Goal: Find specific page/section: Find specific page/section

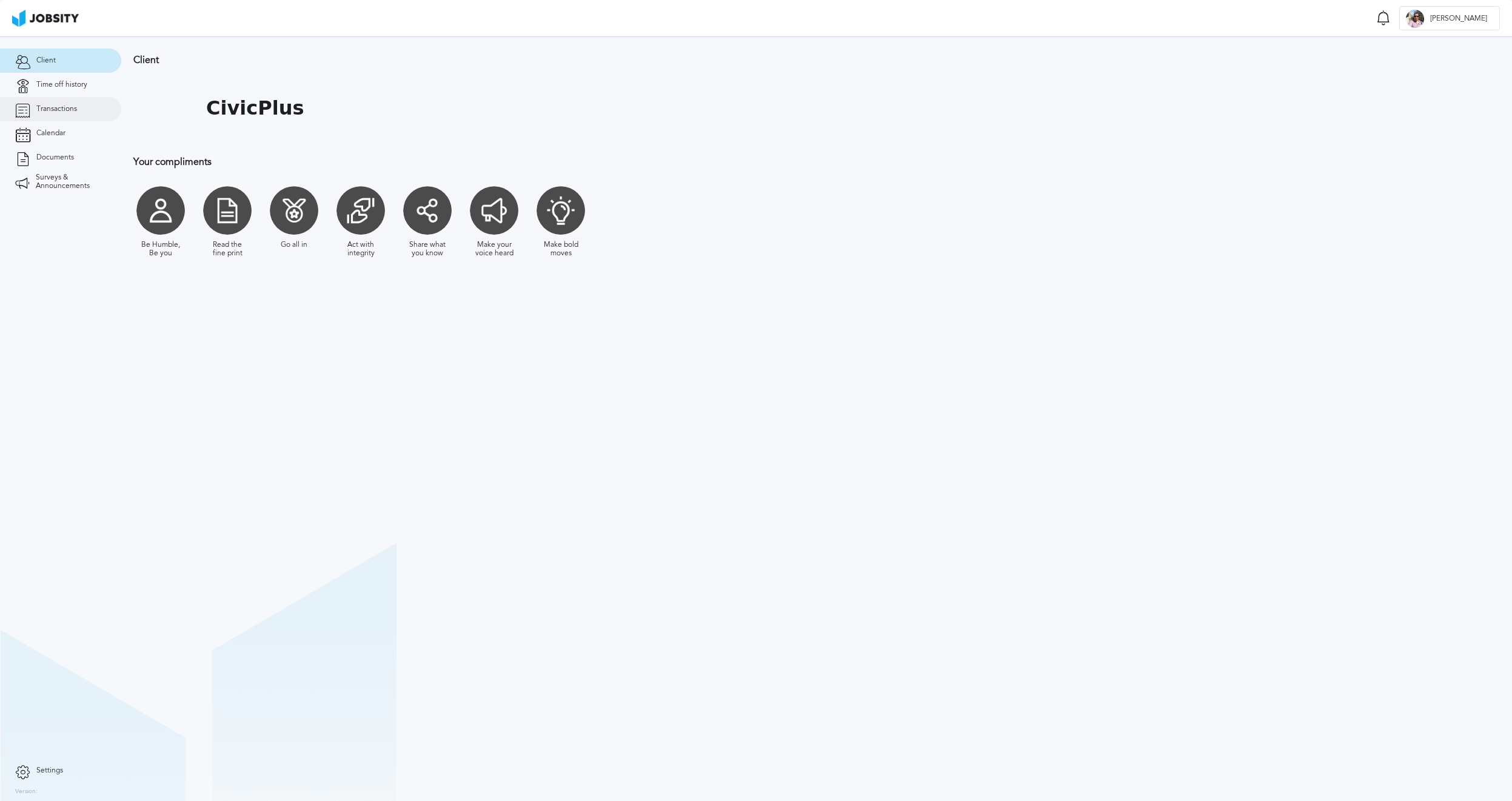
click at [69, 114] on link "Transactions" at bounding box center [61, 109] width 121 height 24
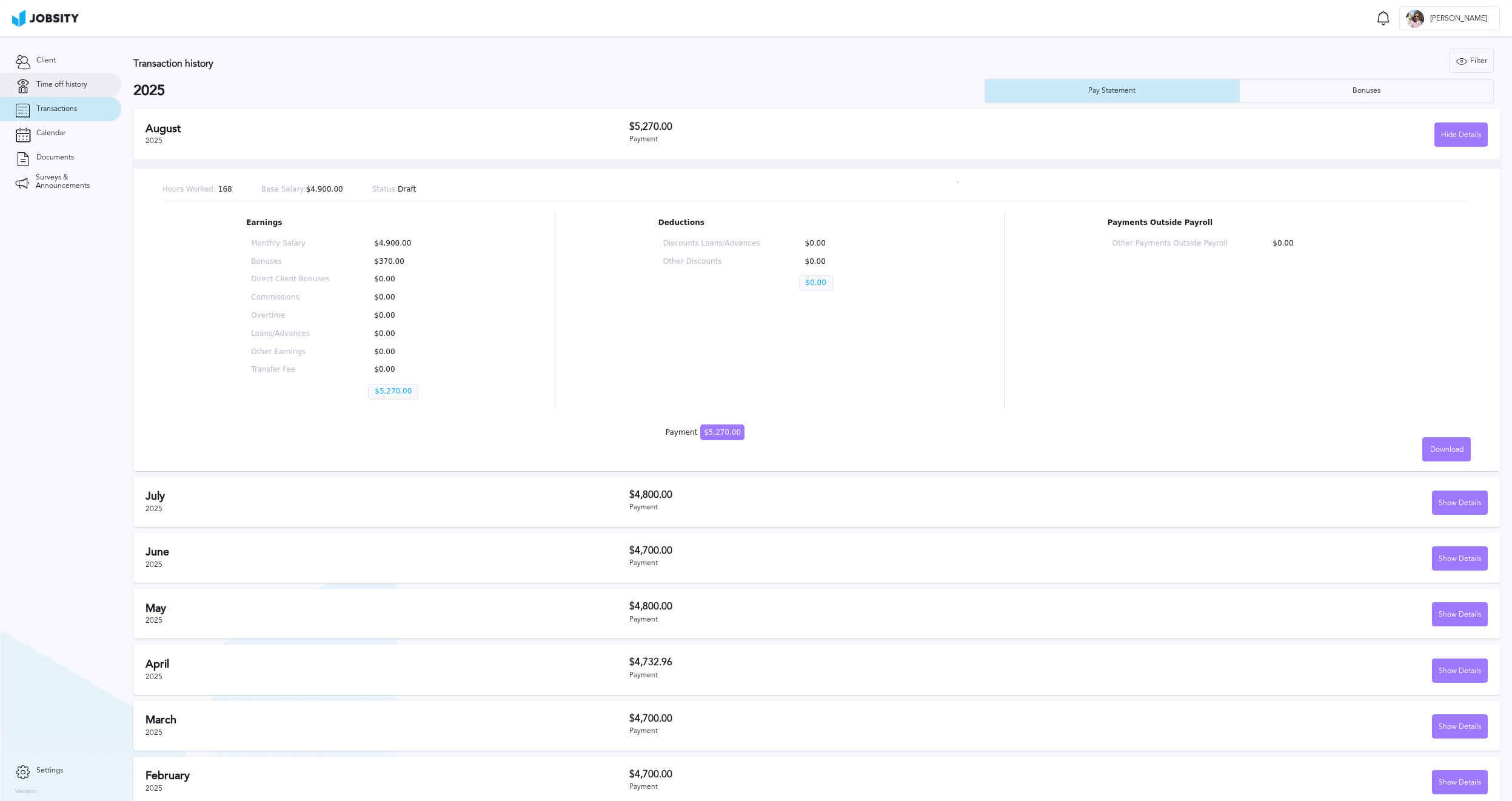
click at [70, 85] on span "Time off history" at bounding box center [61, 85] width 51 height 8
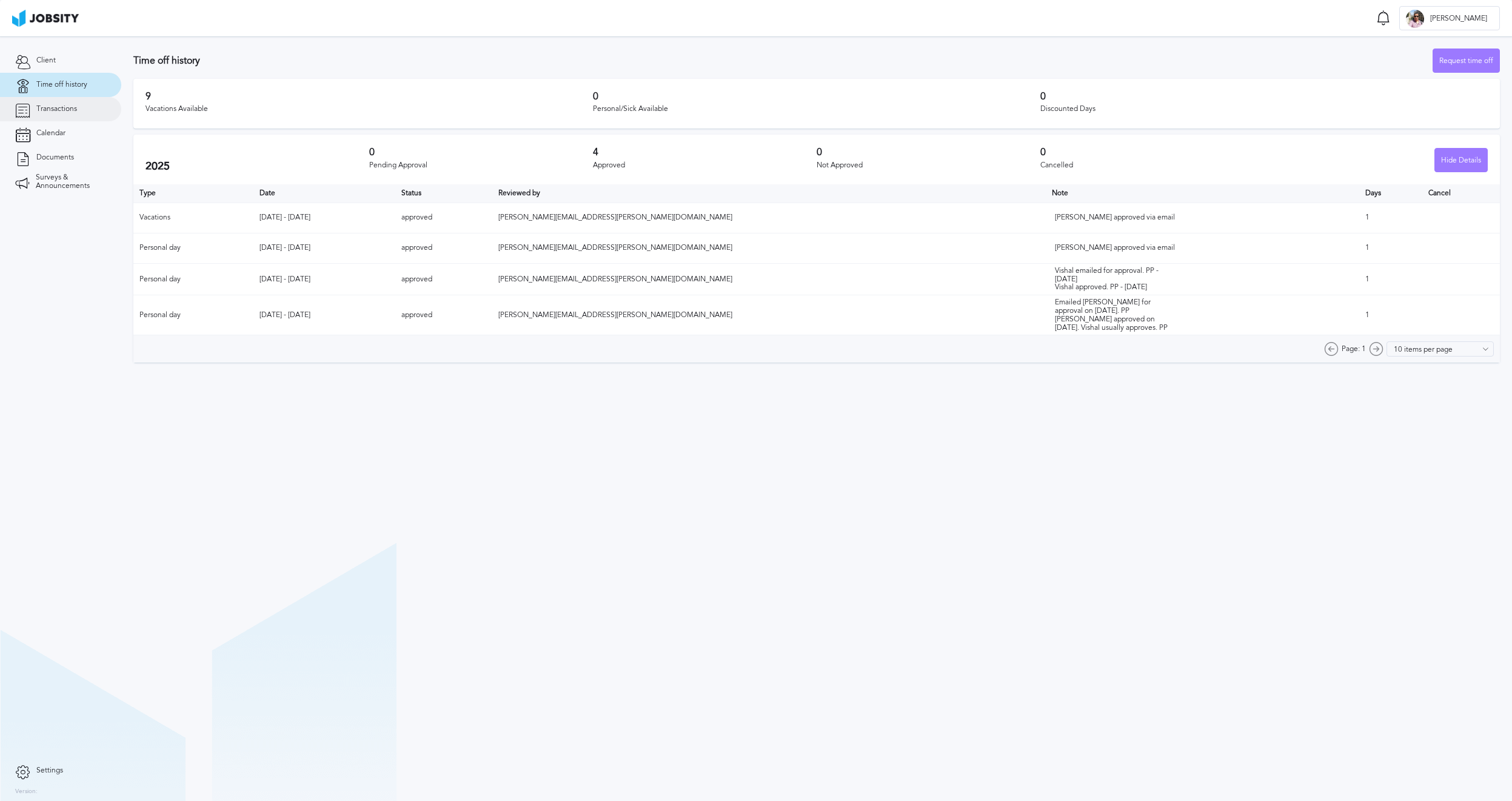
click at [70, 113] on span "Transactions" at bounding box center [56, 109] width 40 height 8
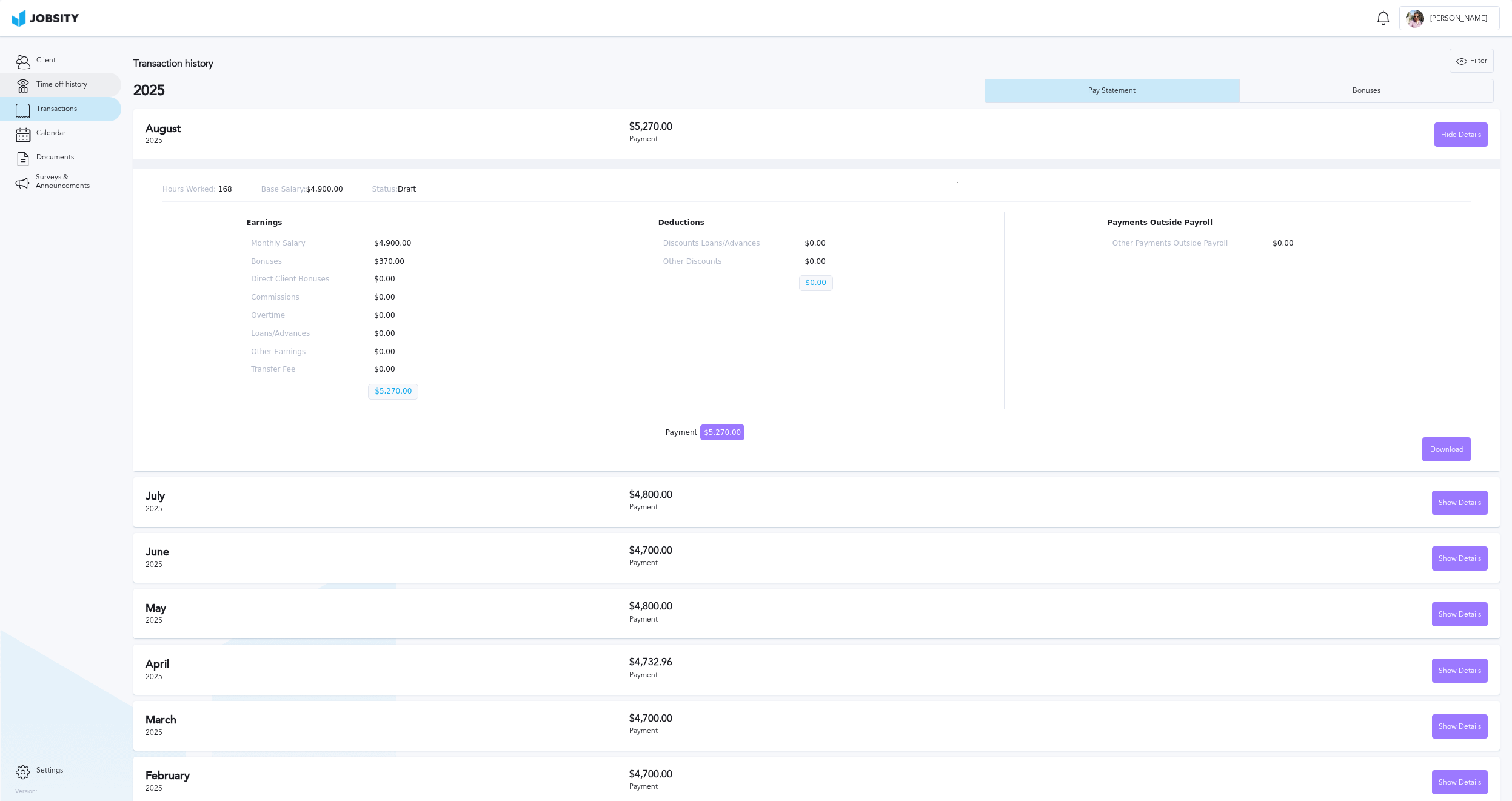
click at [70, 82] on span "Time off history" at bounding box center [61, 85] width 51 height 8
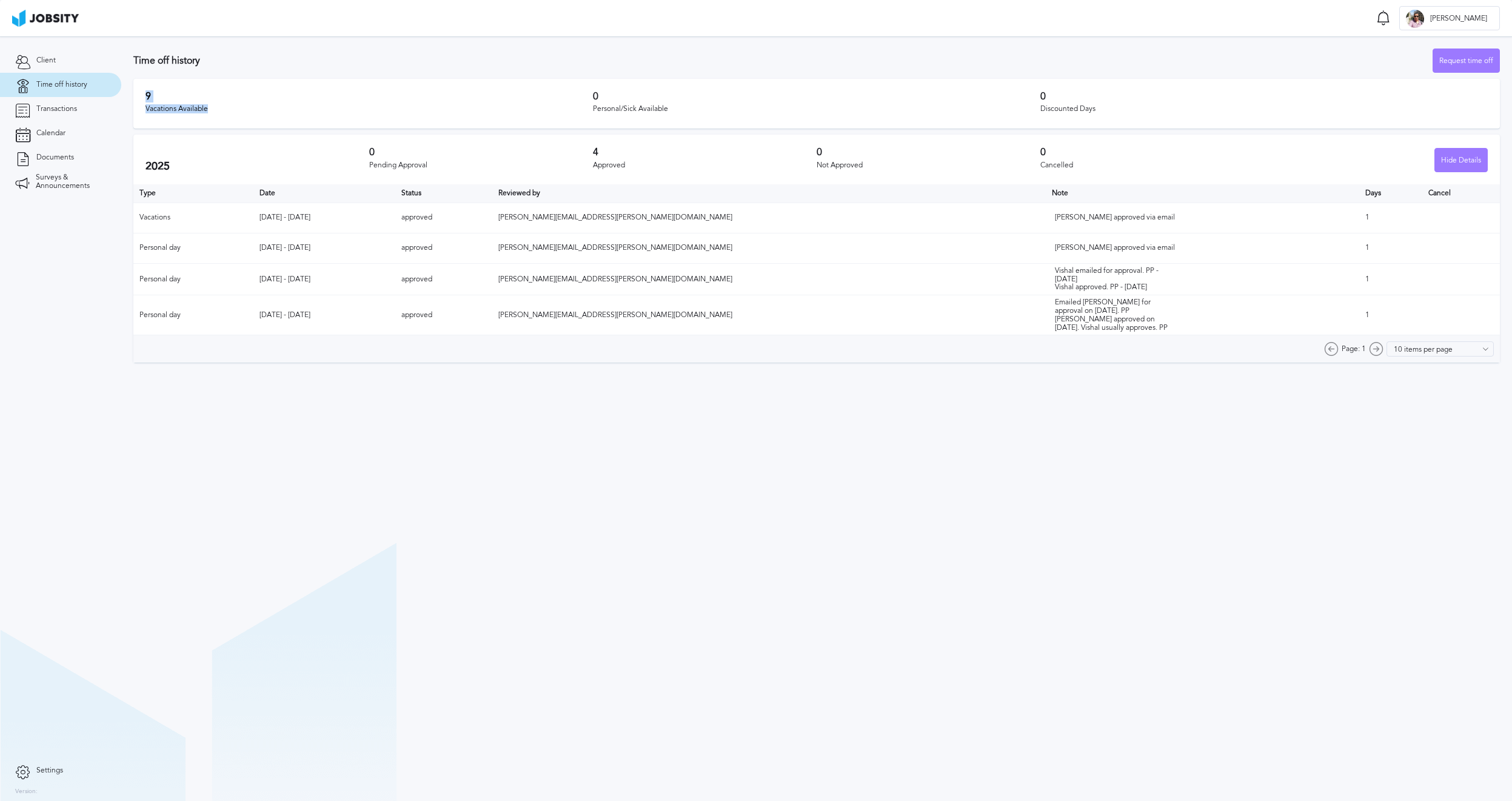
drag, startPoint x: 154, startPoint y: 86, endPoint x: 218, endPoint y: 114, distance: 69.9
click at [218, 114] on div "9 Vacations Available 0 Personal/Sick Available 0 Discounted Days" at bounding box center [817, 103] width 1367 height 49
click at [230, 110] on div "Vacations Available" at bounding box center [369, 109] width 447 height 8
click at [460, 120] on div "9 Vacations Available 0 Personal/Sick Available 0 Discounted Days" at bounding box center [817, 103] width 1367 height 49
click at [51, 63] on span "Client" at bounding box center [46, 61] width 19 height 8
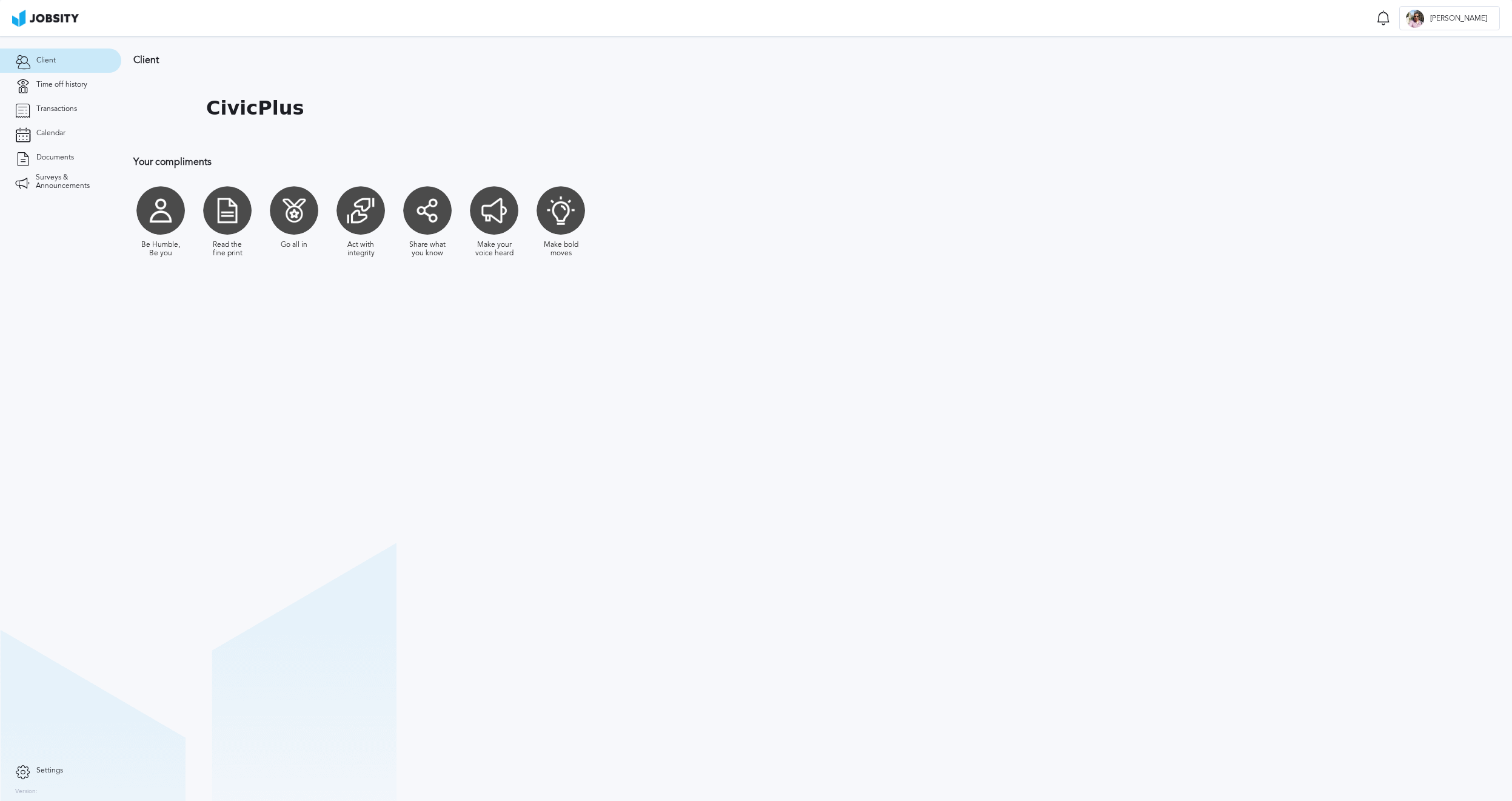
click at [364, 253] on div "Act with integrity" at bounding box center [360, 249] width 42 height 17
click at [59, 87] on span "Time off history" at bounding box center [61, 85] width 51 height 8
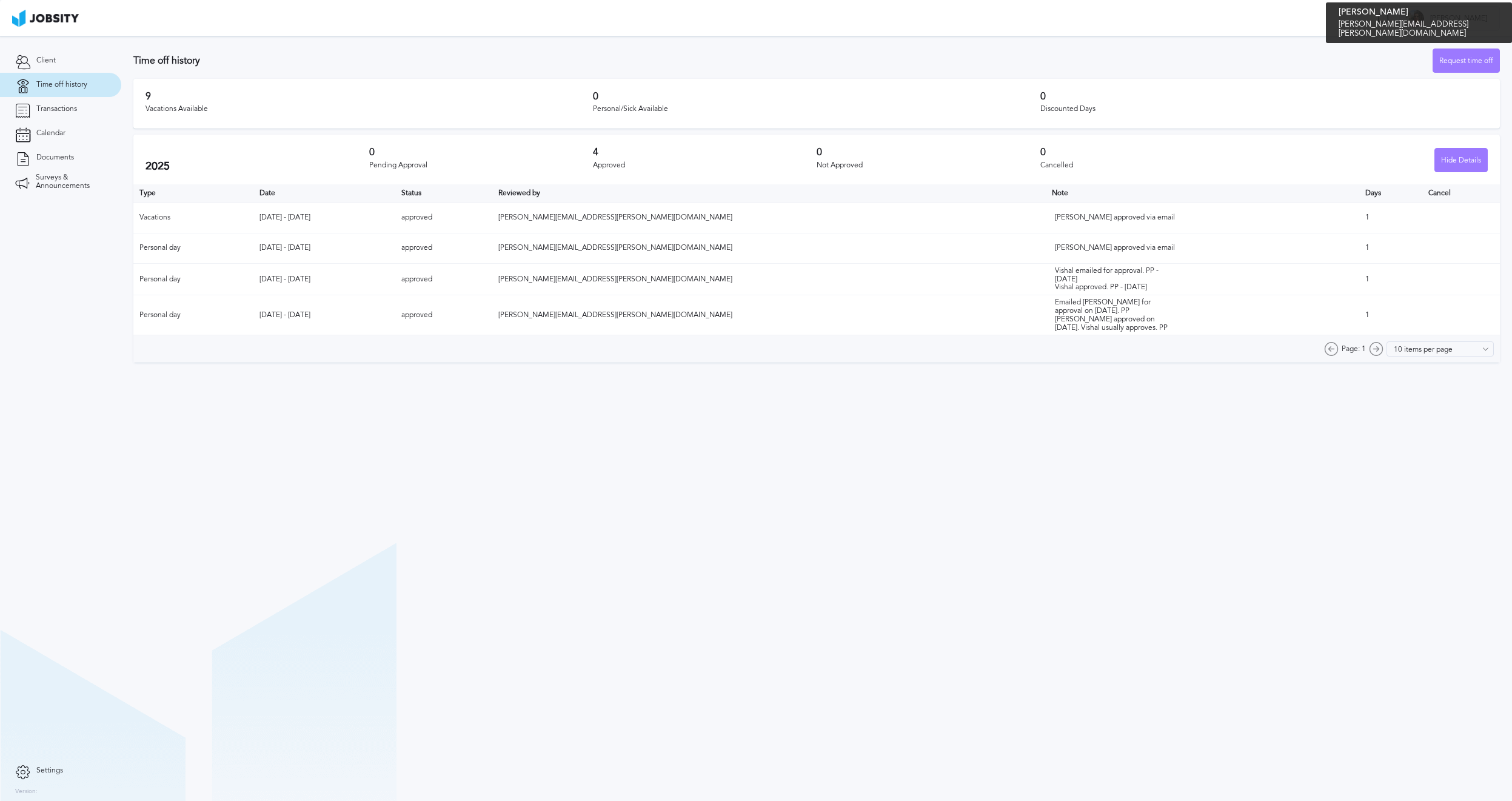
click at [1478, 19] on span "[PERSON_NAME]" at bounding box center [1458, 19] width 69 height 8
